Goal: Information Seeking & Learning: Learn about a topic

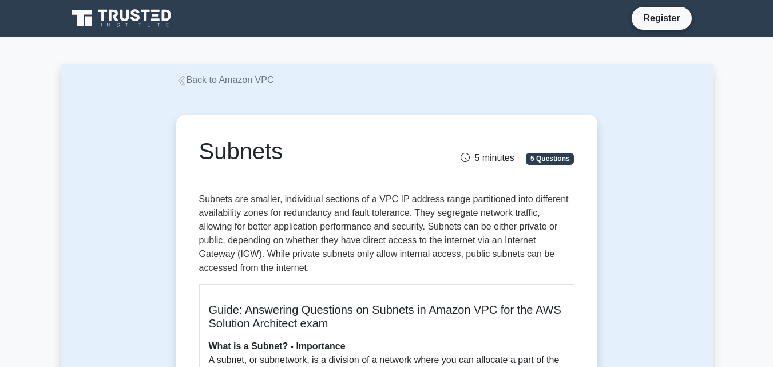
click at [180, 80] on icon at bounding box center [180, 81] width 7 height 10
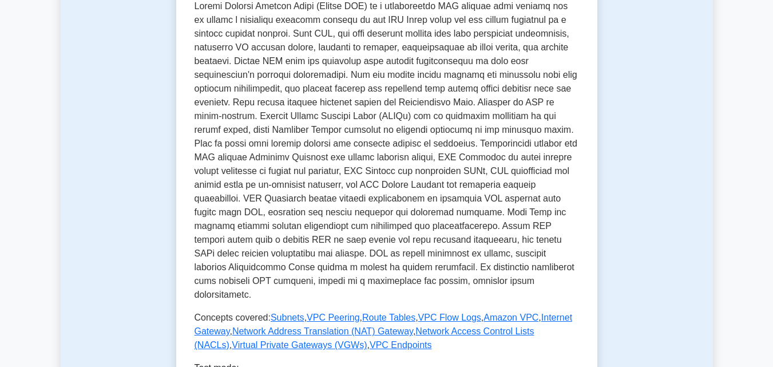
scroll to position [343, 0]
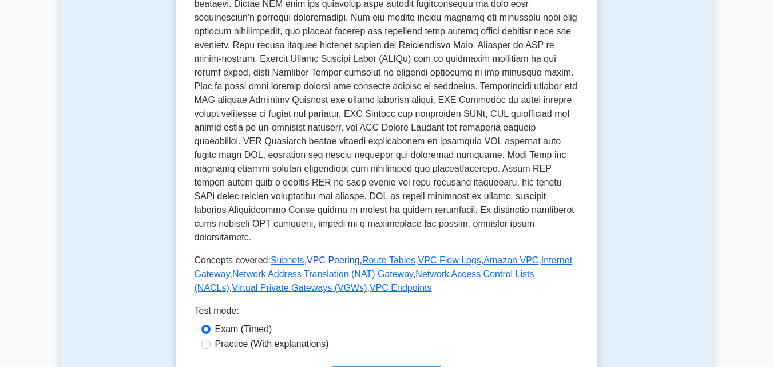
click at [338, 255] on link "VPC Peering" at bounding box center [333, 260] width 53 height 10
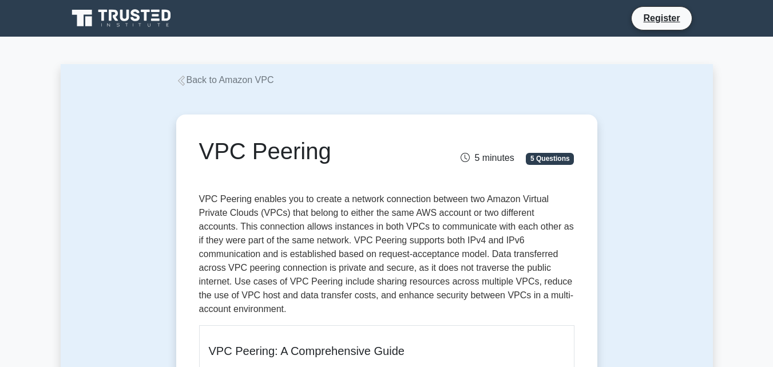
click at [190, 86] on div "Back to Amazon VPC" at bounding box center [386, 80] width 435 height 14
click at [189, 81] on link "Back to Amazon VPC" at bounding box center [225, 80] width 98 height 10
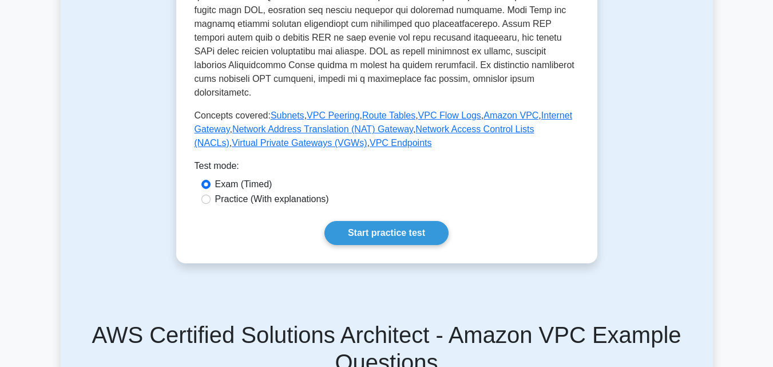
scroll to position [458, 0]
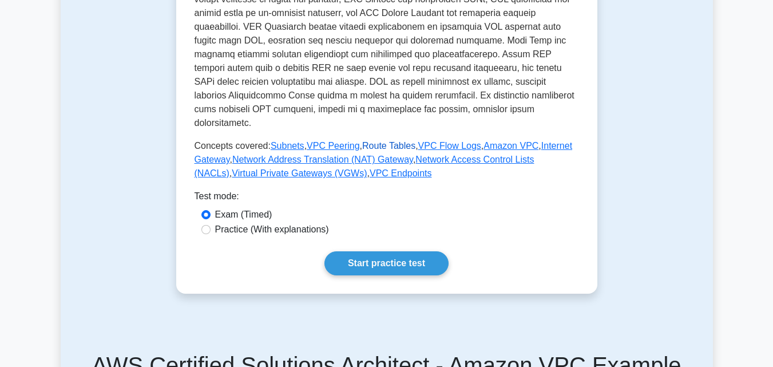
click at [375, 141] on link "Route Tables" at bounding box center [388, 146] width 53 height 10
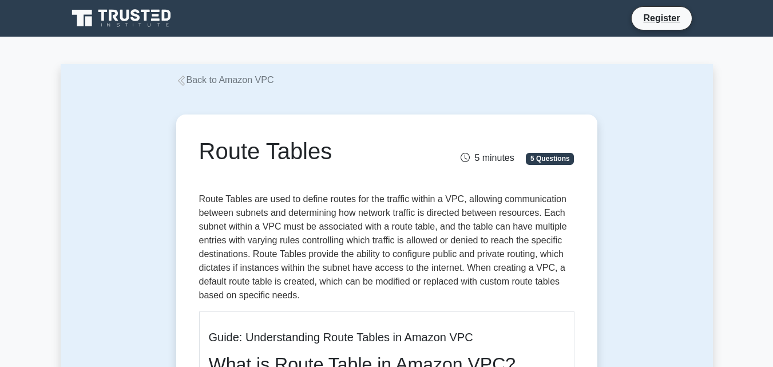
click at [184, 86] on icon at bounding box center [181, 81] width 10 height 10
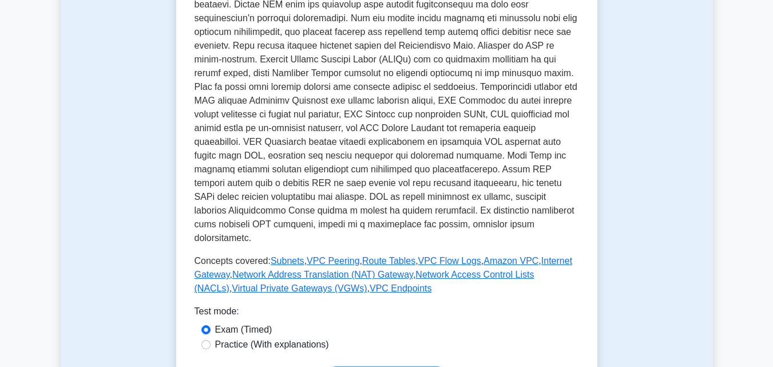
scroll to position [400, 0]
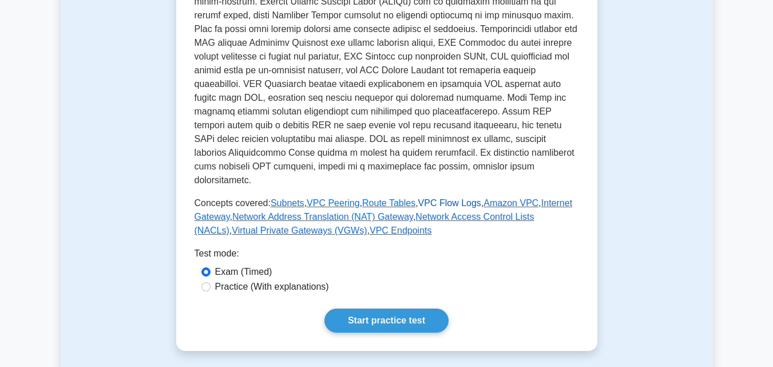
click at [431, 198] on link "VPC Flow Logs" at bounding box center [449, 203] width 63 height 10
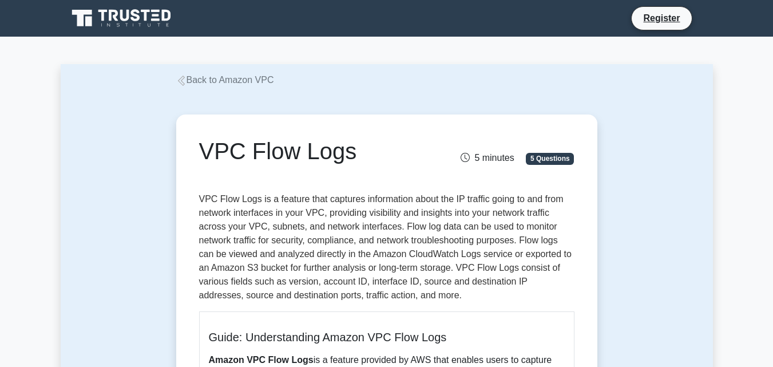
click at [177, 76] on icon at bounding box center [181, 81] width 10 height 10
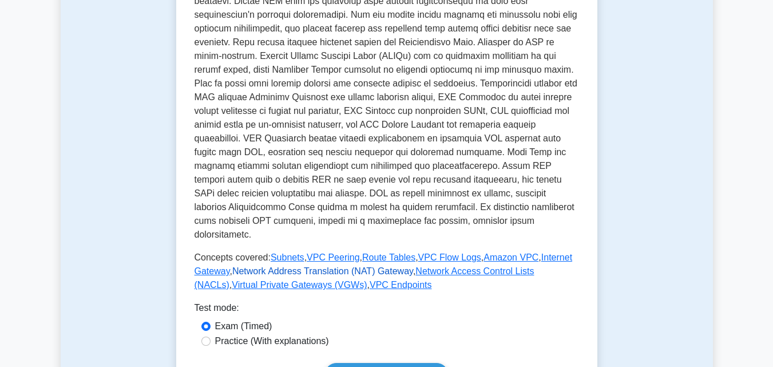
scroll to position [458, 0]
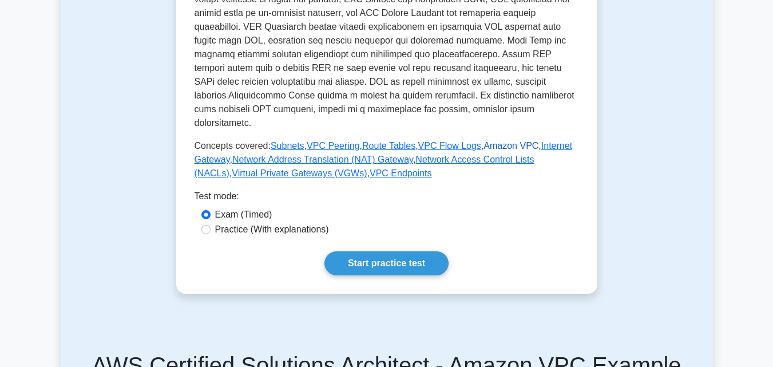
click at [485, 141] on link "Amazon VPC" at bounding box center [510, 146] width 55 height 10
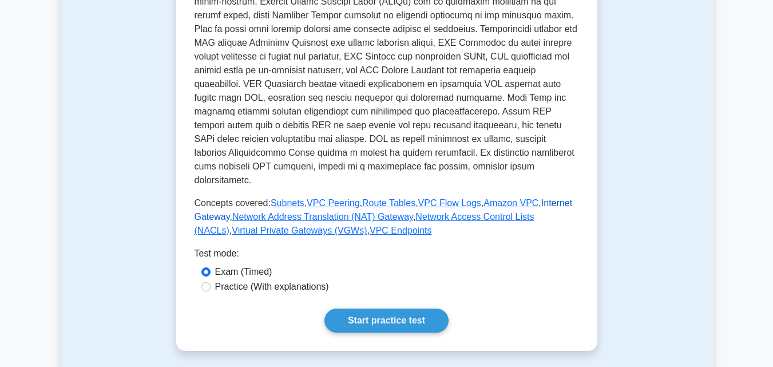
click at [211, 204] on link "Internet Gateway" at bounding box center [384, 209] width 378 height 23
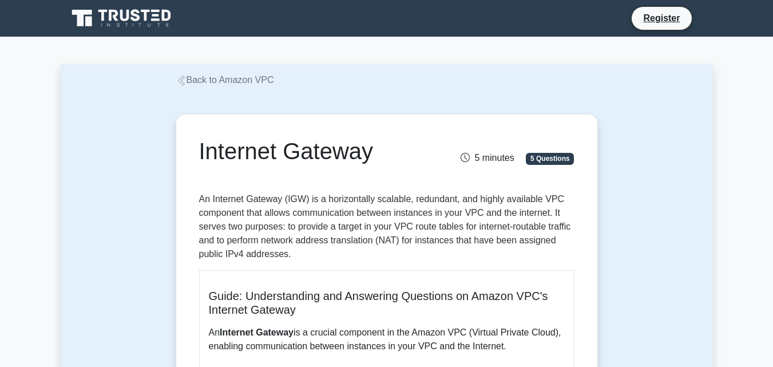
click at [184, 80] on icon at bounding box center [181, 81] width 10 height 10
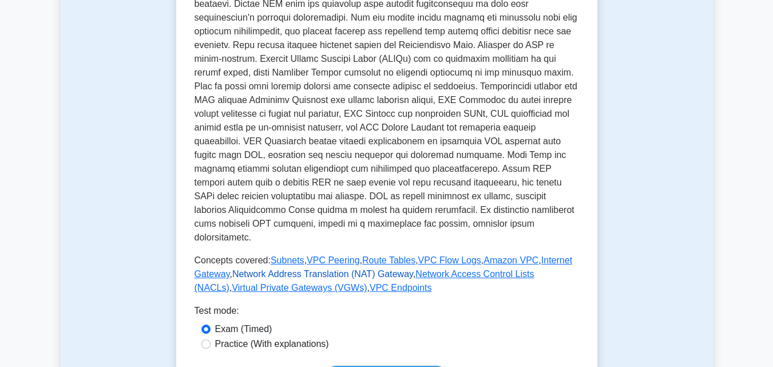
click at [342, 269] on link "Network Address Translation (NAT) Gateway" at bounding box center [322, 274] width 181 height 10
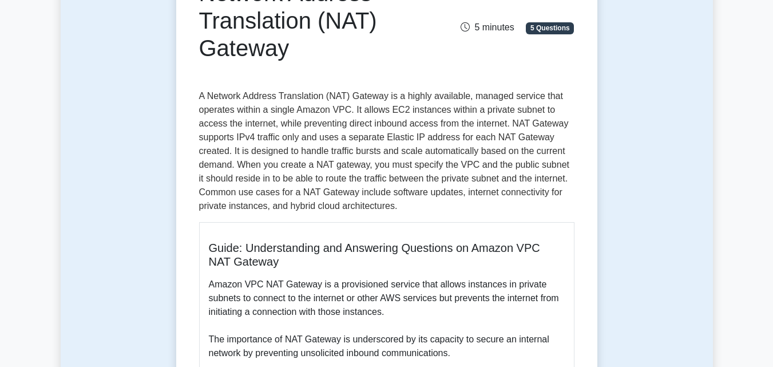
scroll to position [57, 0]
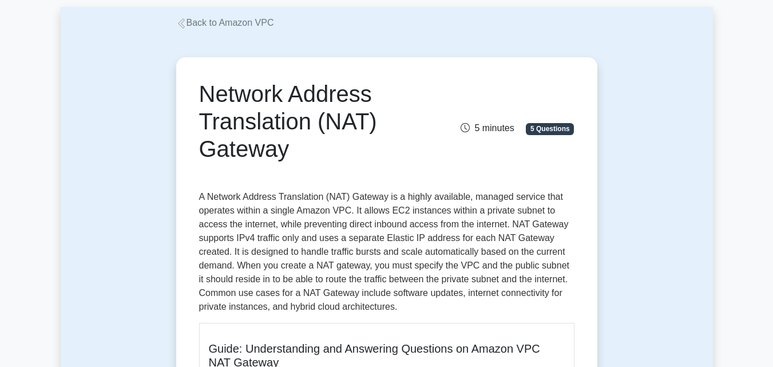
click at [186, 26] on icon at bounding box center [181, 23] width 10 height 10
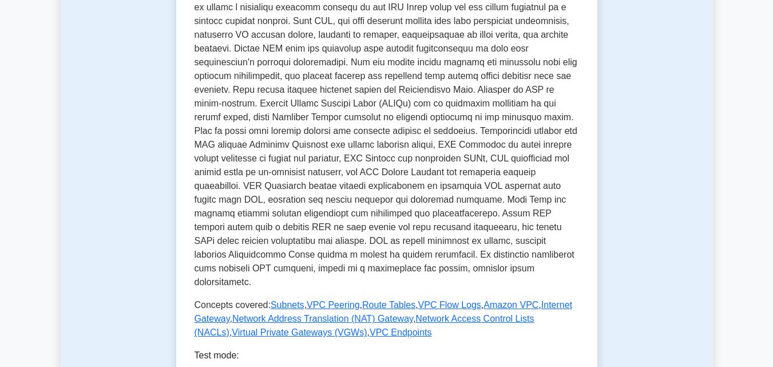
scroll to position [343, 0]
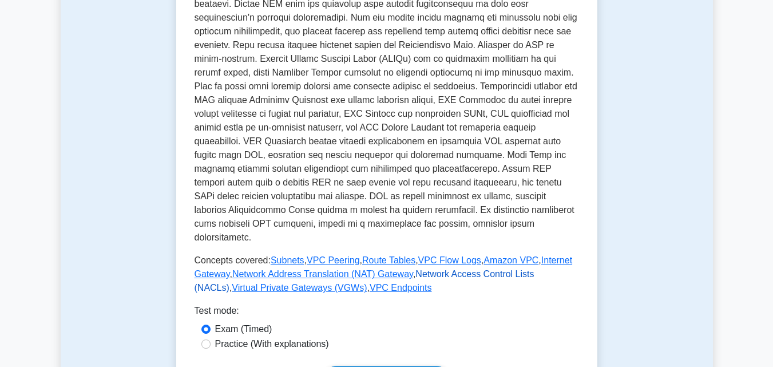
click at [446, 269] on link "Network Access Control Lists (NACLs)" at bounding box center [365, 280] width 340 height 23
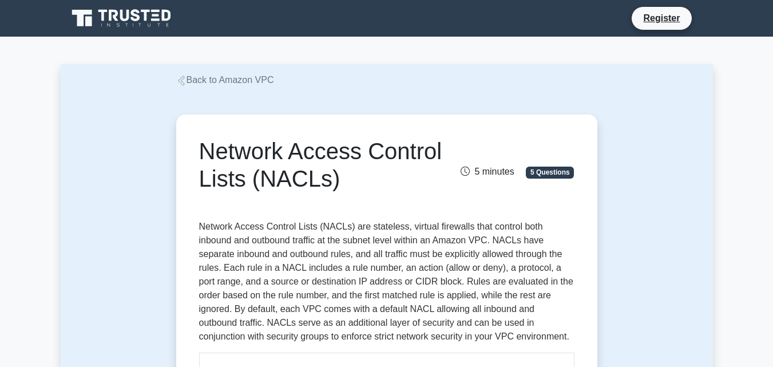
click at [181, 81] on icon at bounding box center [180, 81] width 7 height 10
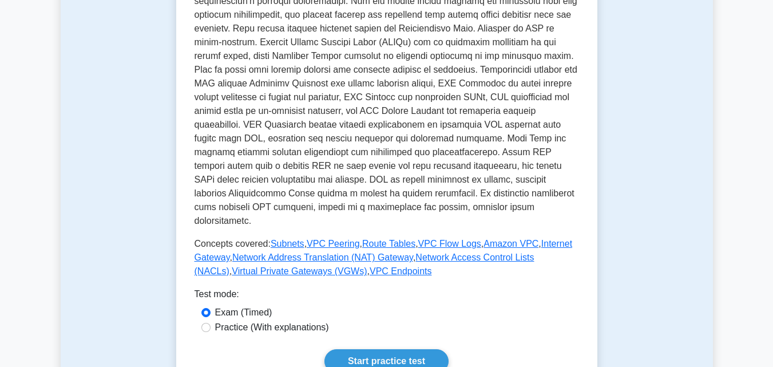
scroll to position [400, 0]
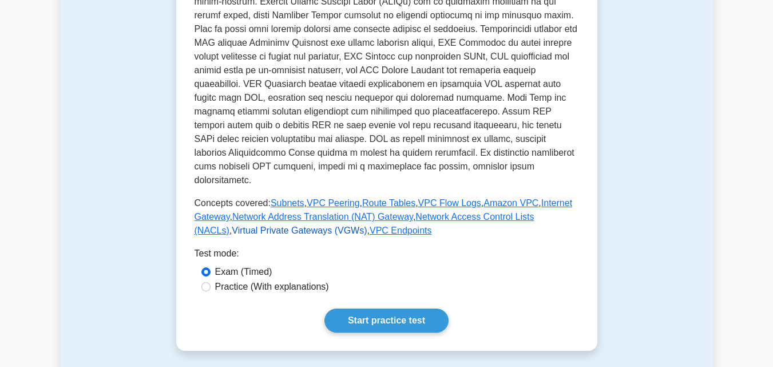
click at [273, 225] on link "Virtual Private Gateways (VGWs)" at bounding box center [299, 230] width 135 height 10
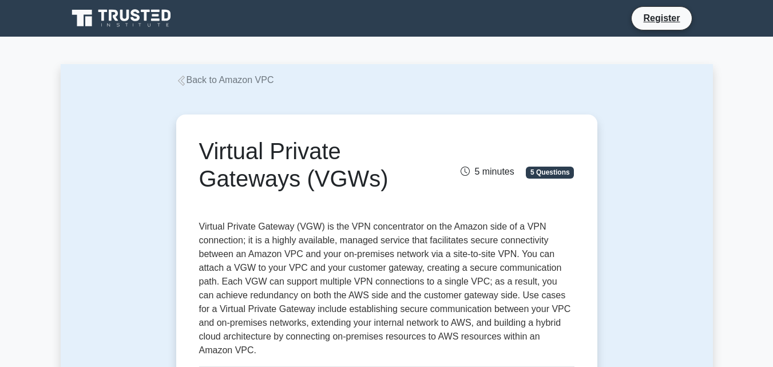
click at [186, 84] on link "Back to Amazon VPC" at bounding box center [225, 80] width 98 height 10
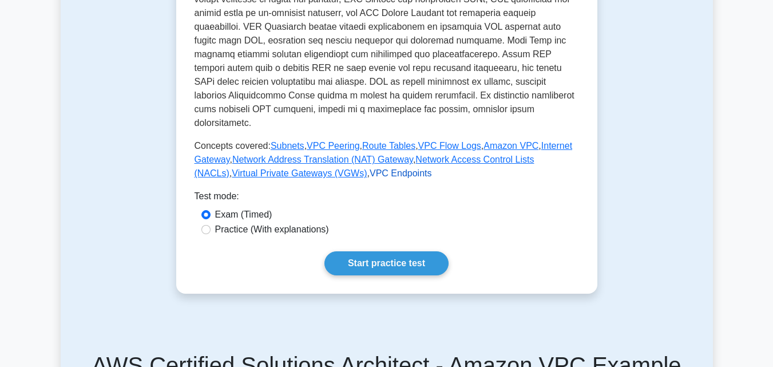
click at [370, 168] on link "VPC Endpoints" at bounding box center [401, 173] width 62 height 10
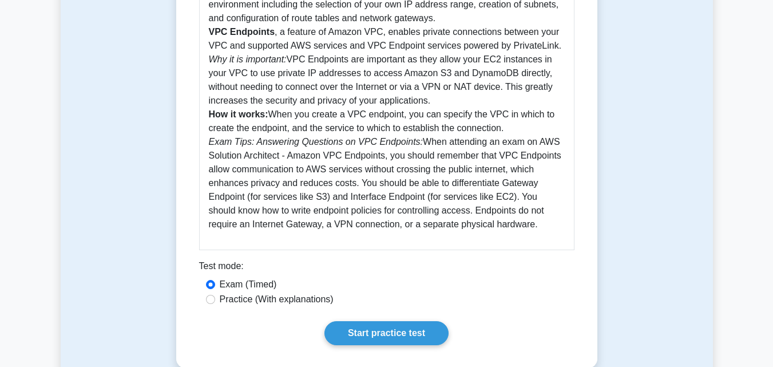
scroll to position [400, 0]
